Goal: Find specific page/section: Find specific page/section

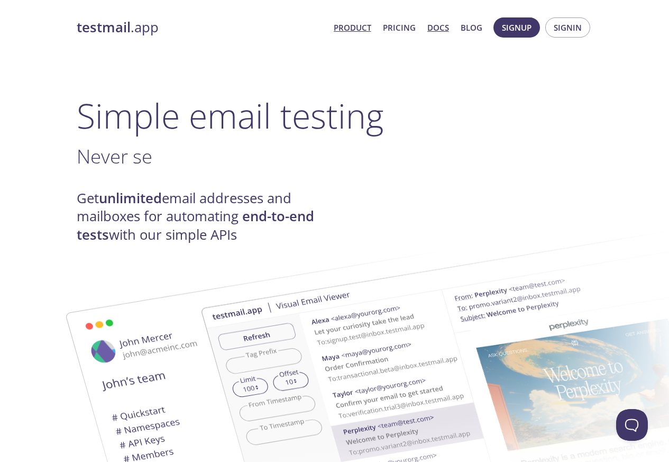
click at [434, 28] on link "Docs" at bounding box center [438, 28] width 22 height 14
